Goal: Obtain resource: Obtain resource

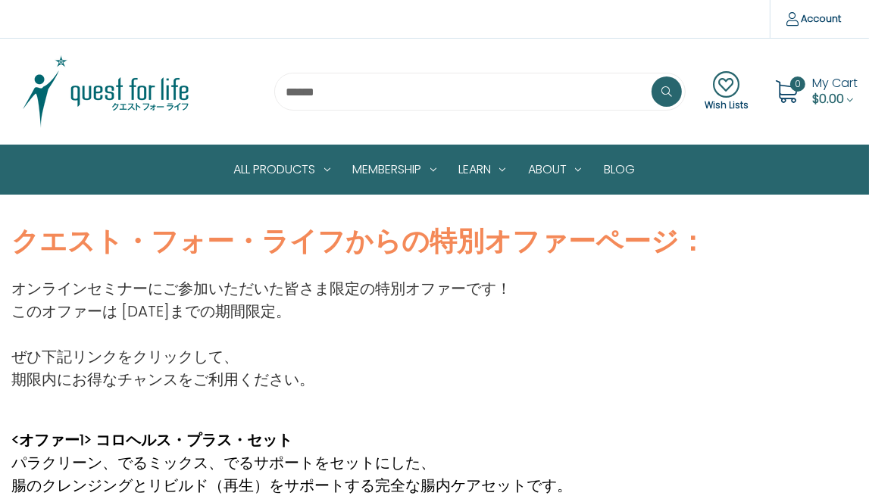
click at [100, 87] on img at bounding box center [105, 92] width 189 height 76
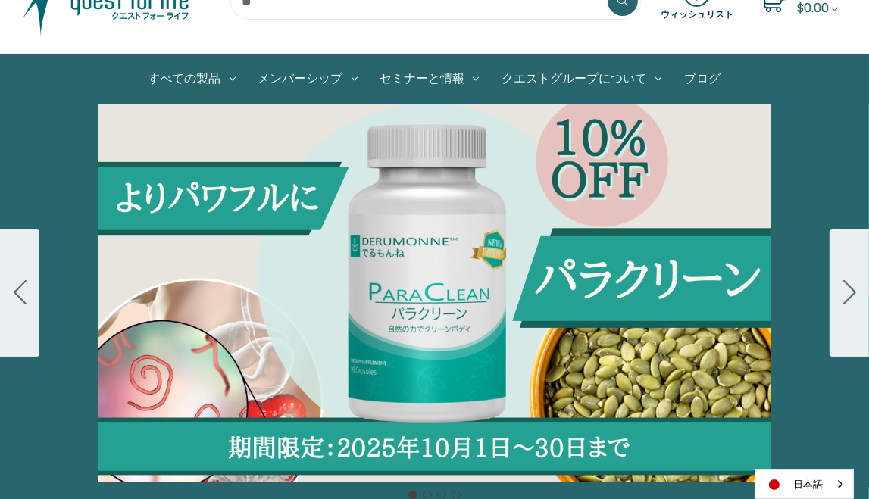
scroll to position [102, 0]
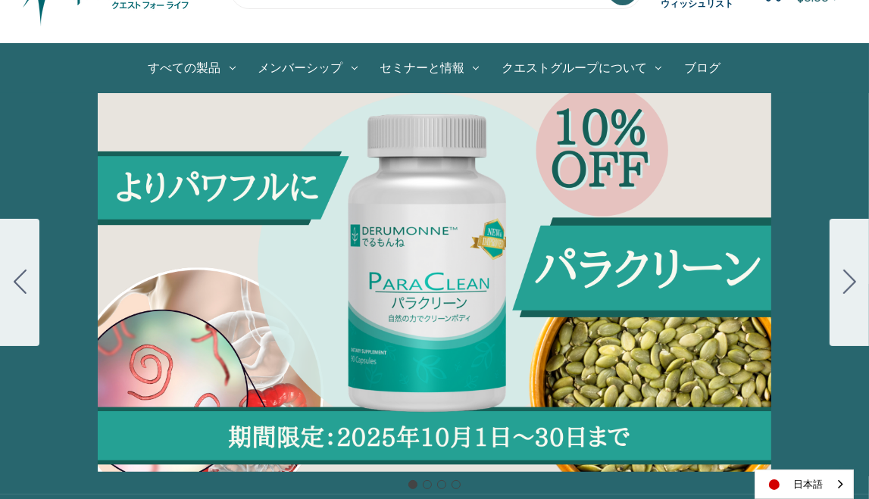
click at [345, 257] on div "Carousel Title Add a description for your carousel slide. You can use this to p…" at bounding box center [434, 282] width 869 height 379
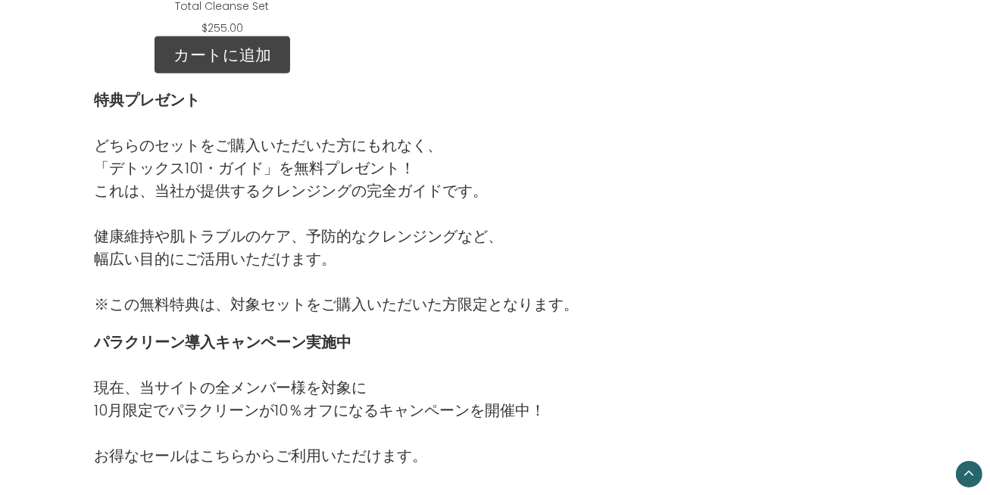
scroll to position [1376, 0]
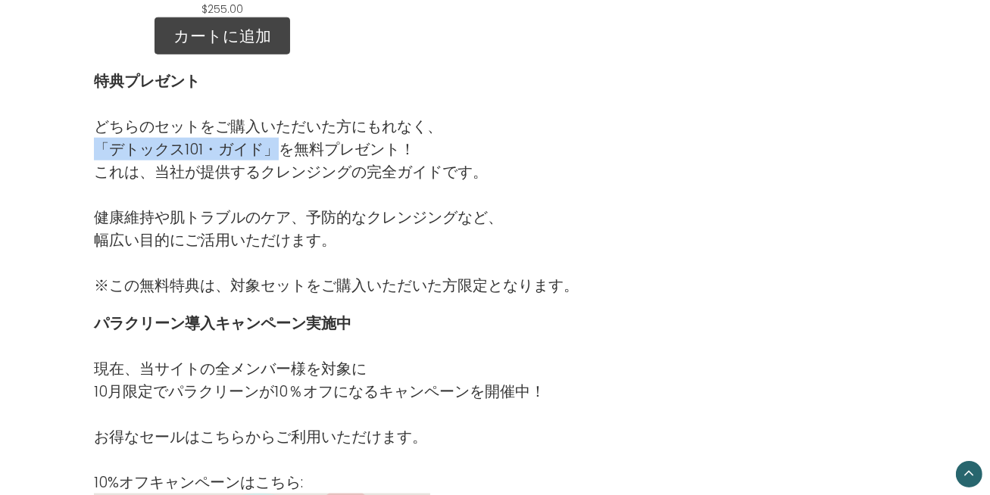
drag, startPoint x: 98, startPoint y: 144, endPoint x: 270, endPoint y: 151, distance: 172.9
click at [270, 151] on p "どちらのセットをご購入いただいた方にもれなく、 「デトックス101・ガイド」を無料プレゼント！" at bounding box center [336, 137] width 485 height 45
copy p "「デトックス101・ガイド」"
